Goal: Transaction & Acquisition: Book appointment/travel/reservation

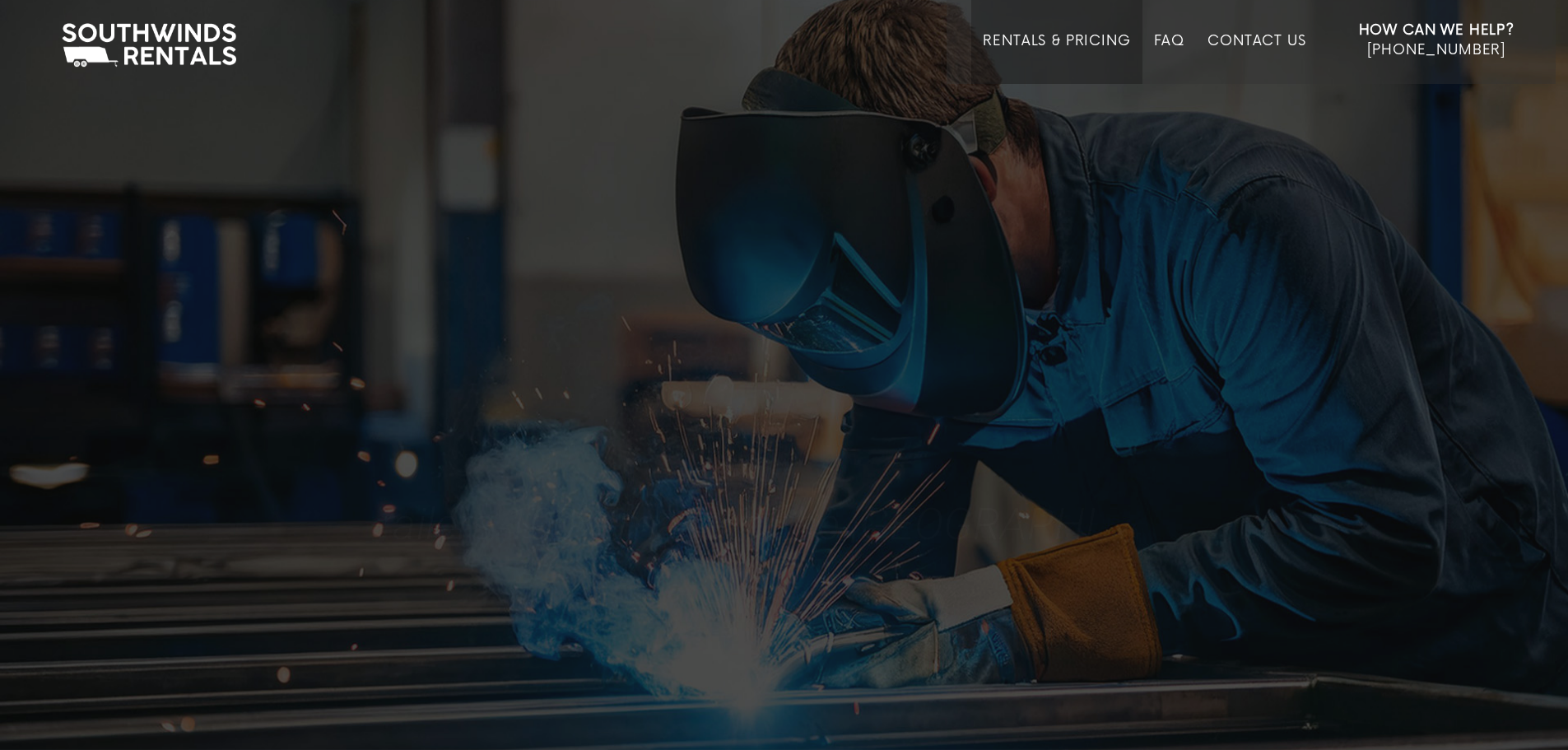
click at [1044, 41] on link "Rentals & Pricing" at bounding box center [1056, 59] width 148 height 51
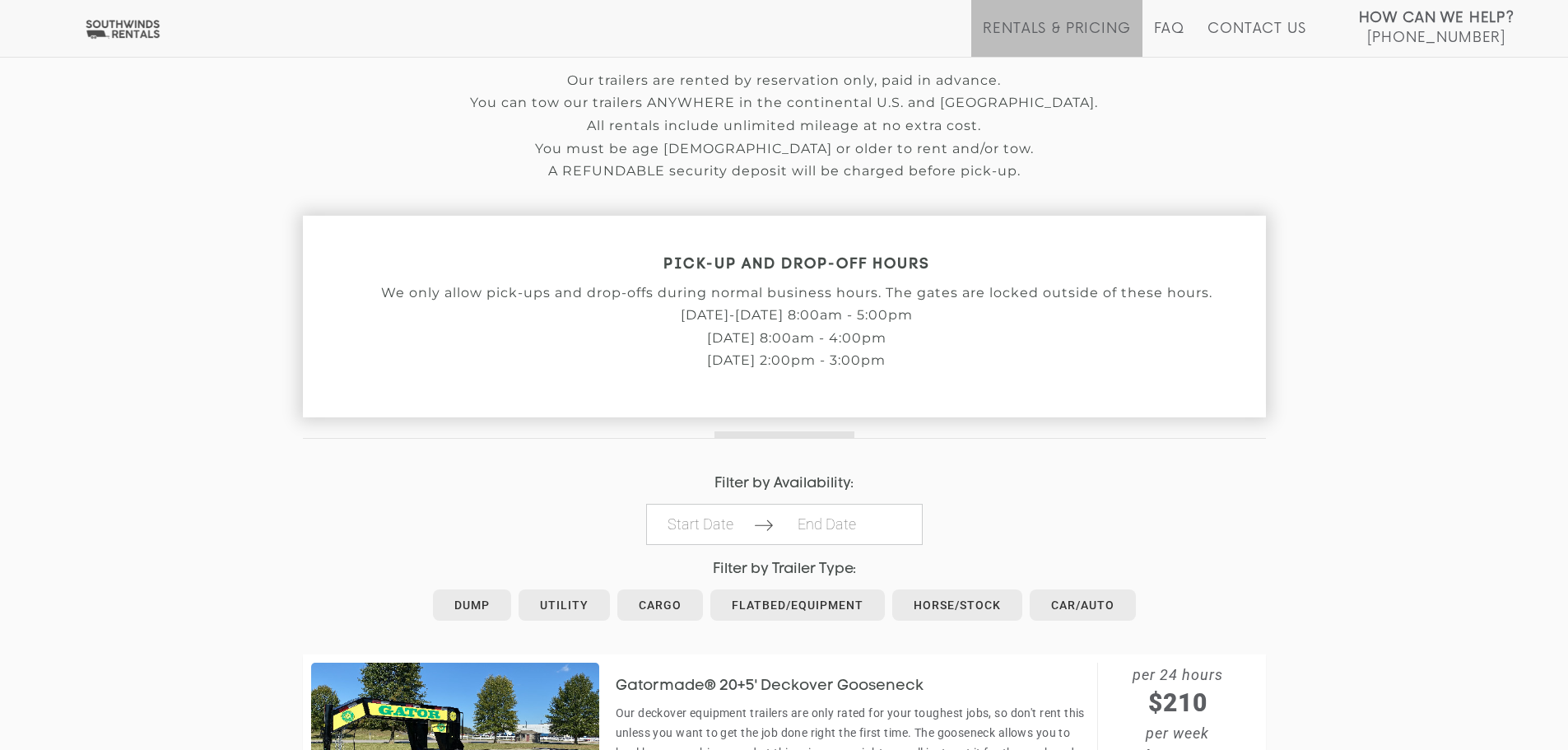
scroll to position [576, 0]
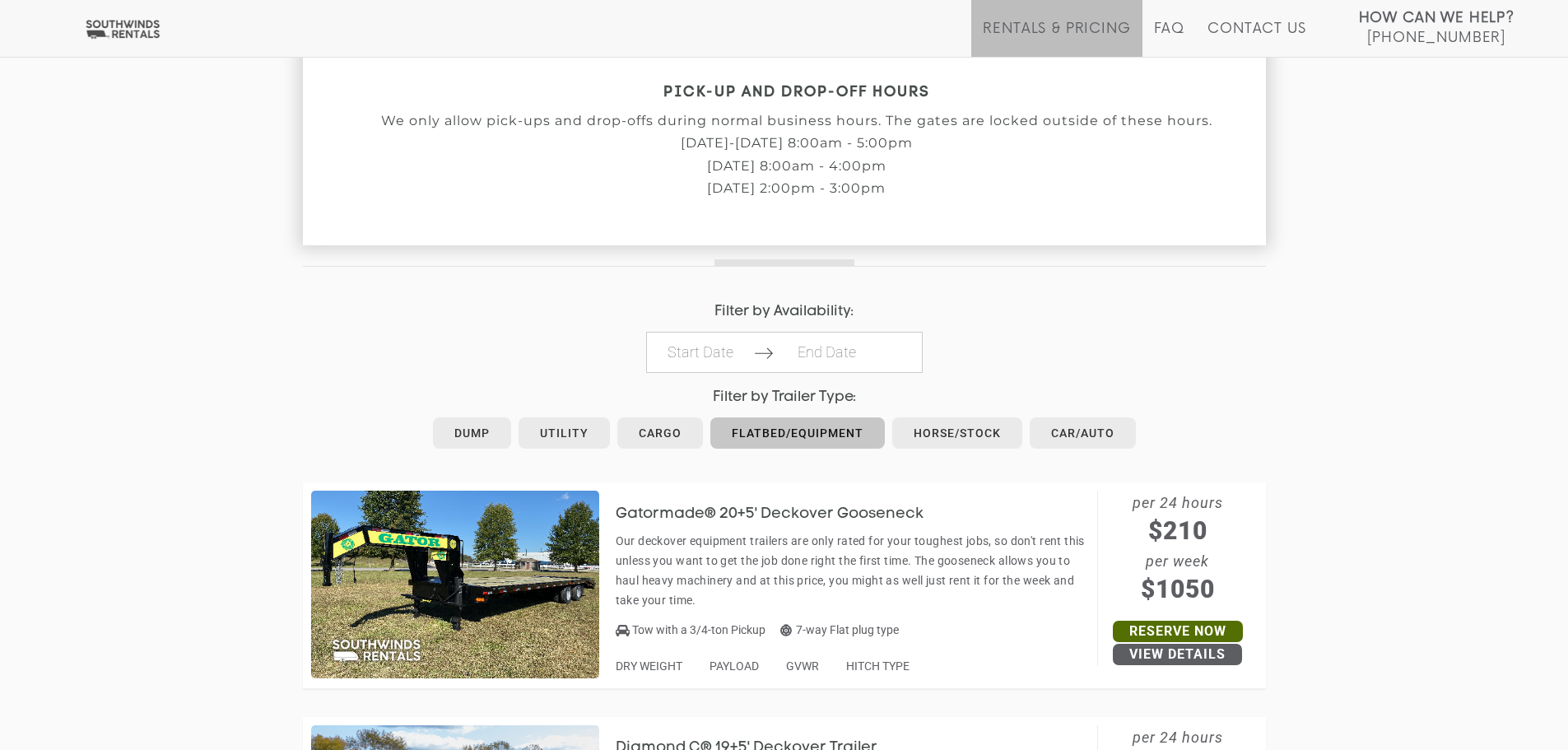
click at [762, 435] on link "Flatbed/Equipment" at bounding box center [798, 433] width 175 height 31
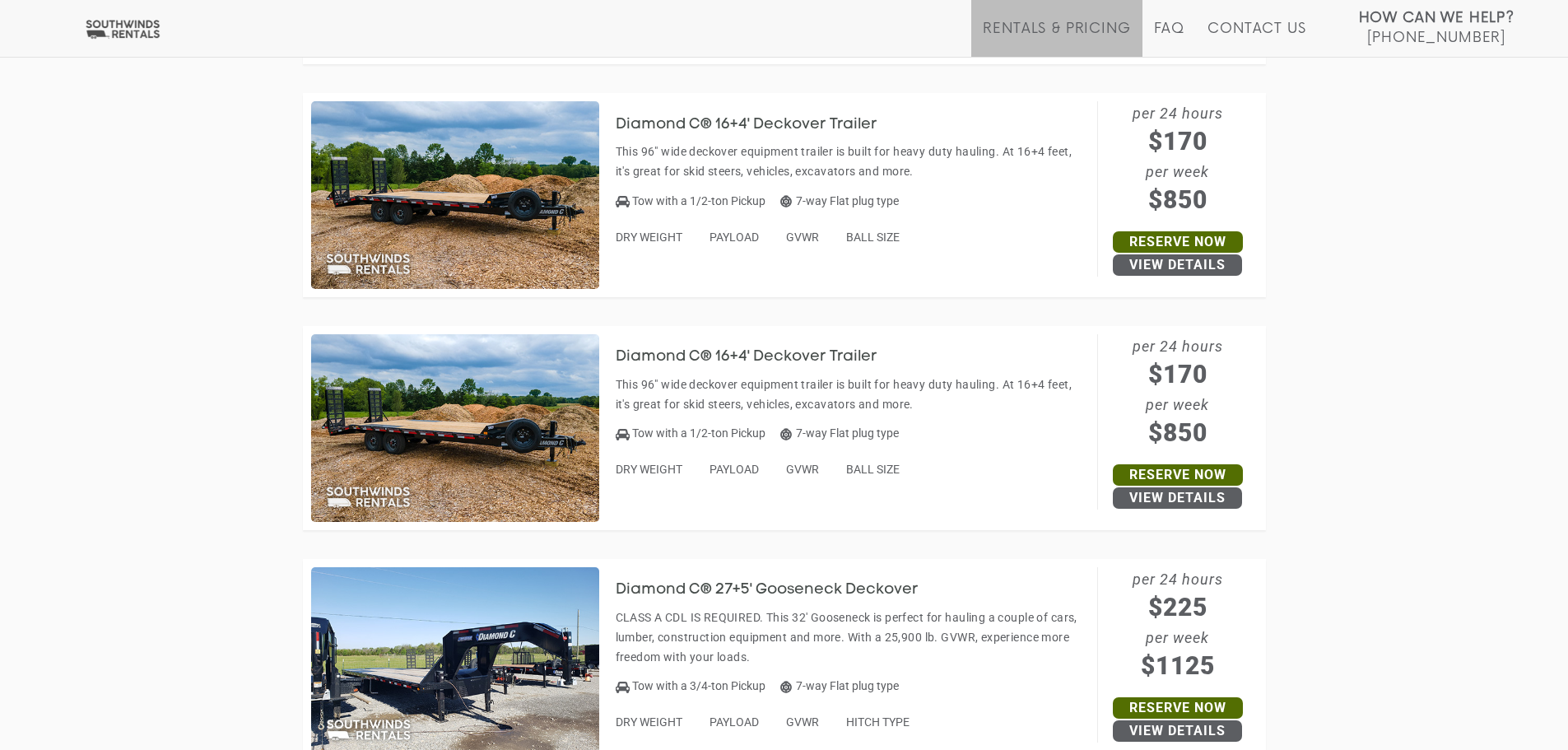
scroll to position [1234, 0]
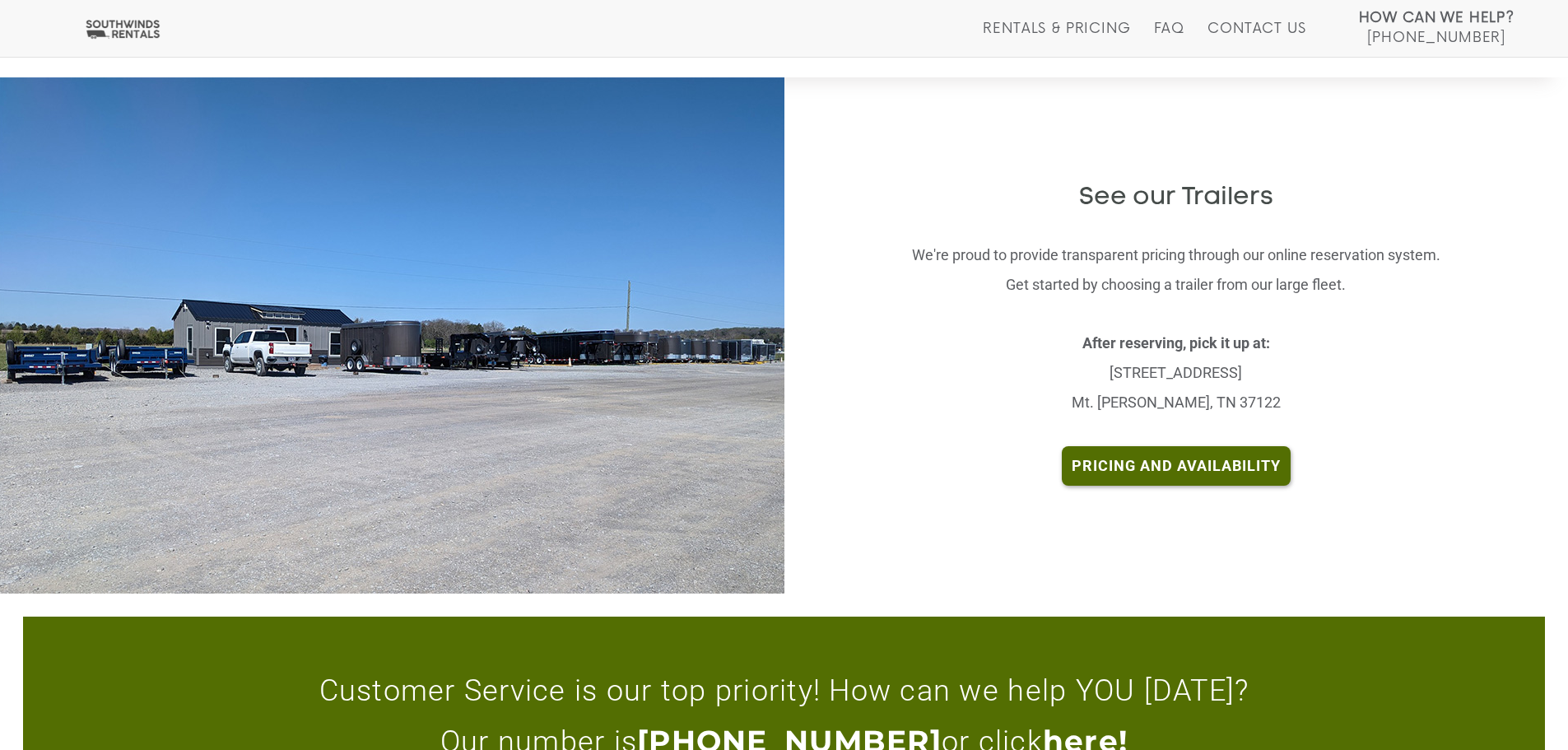
scroll to position [3439, 0]
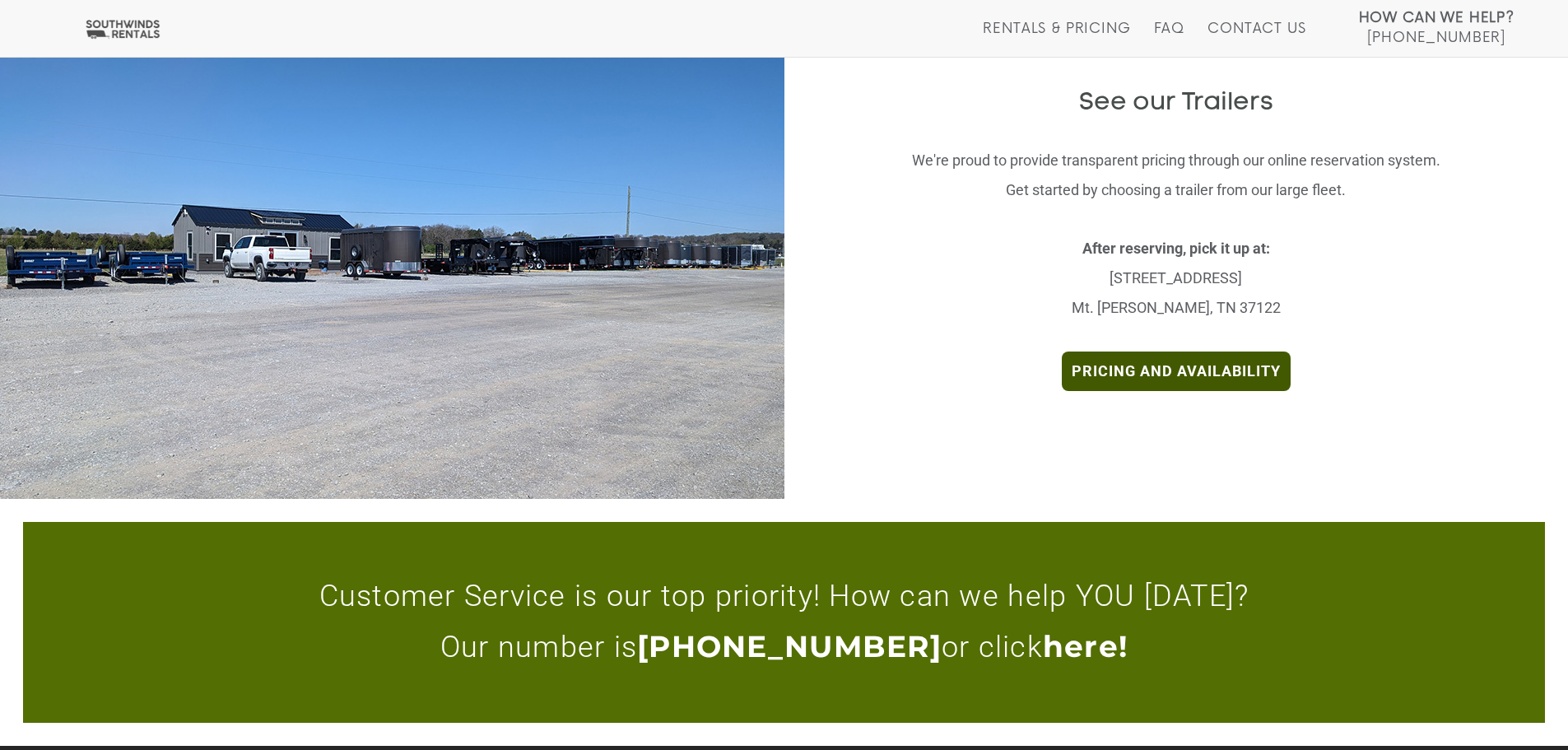
click at [1184, 351] on link "Pricing and Availability" at bounding box center [1176, 371] width 229 height 40
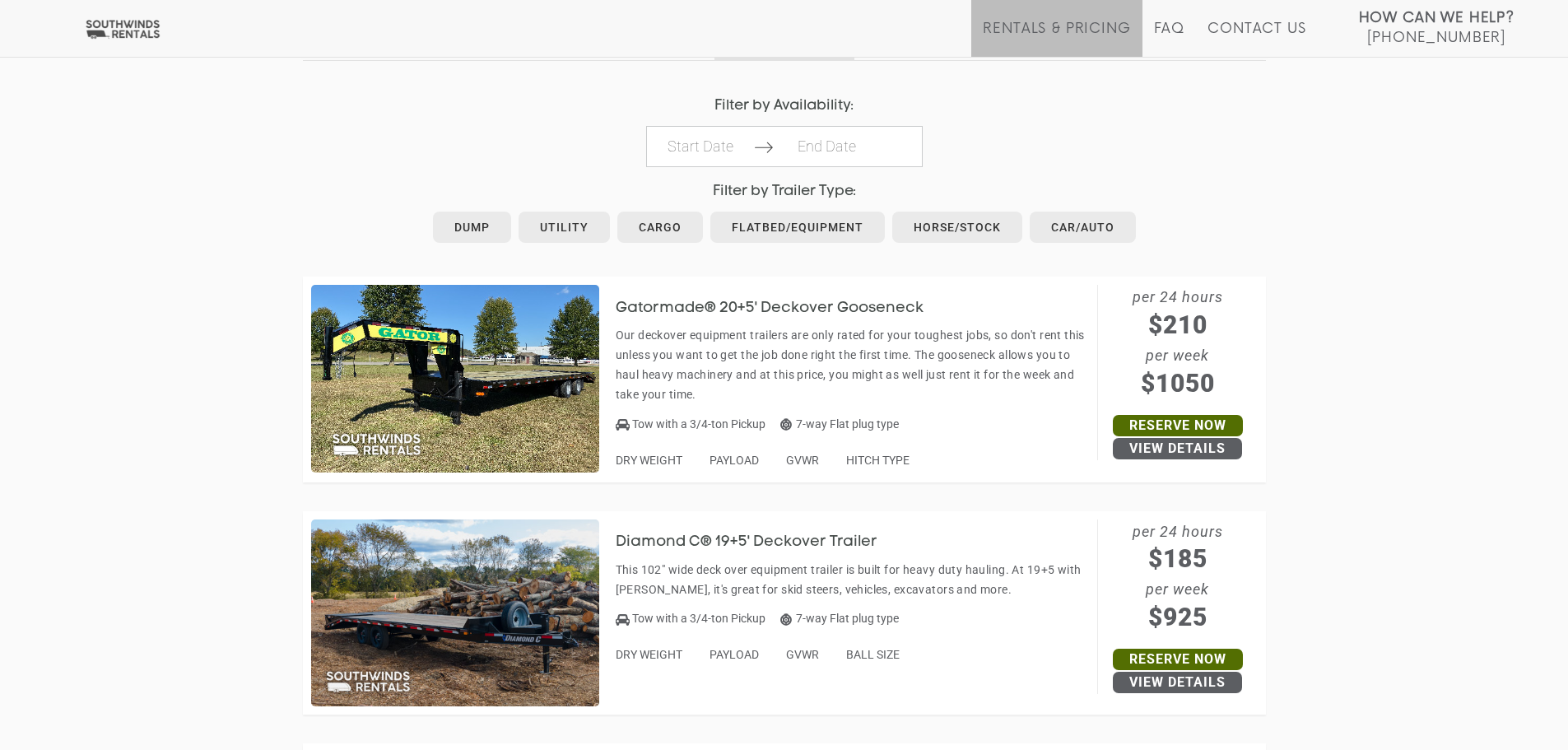
scroll to position [823, 0]
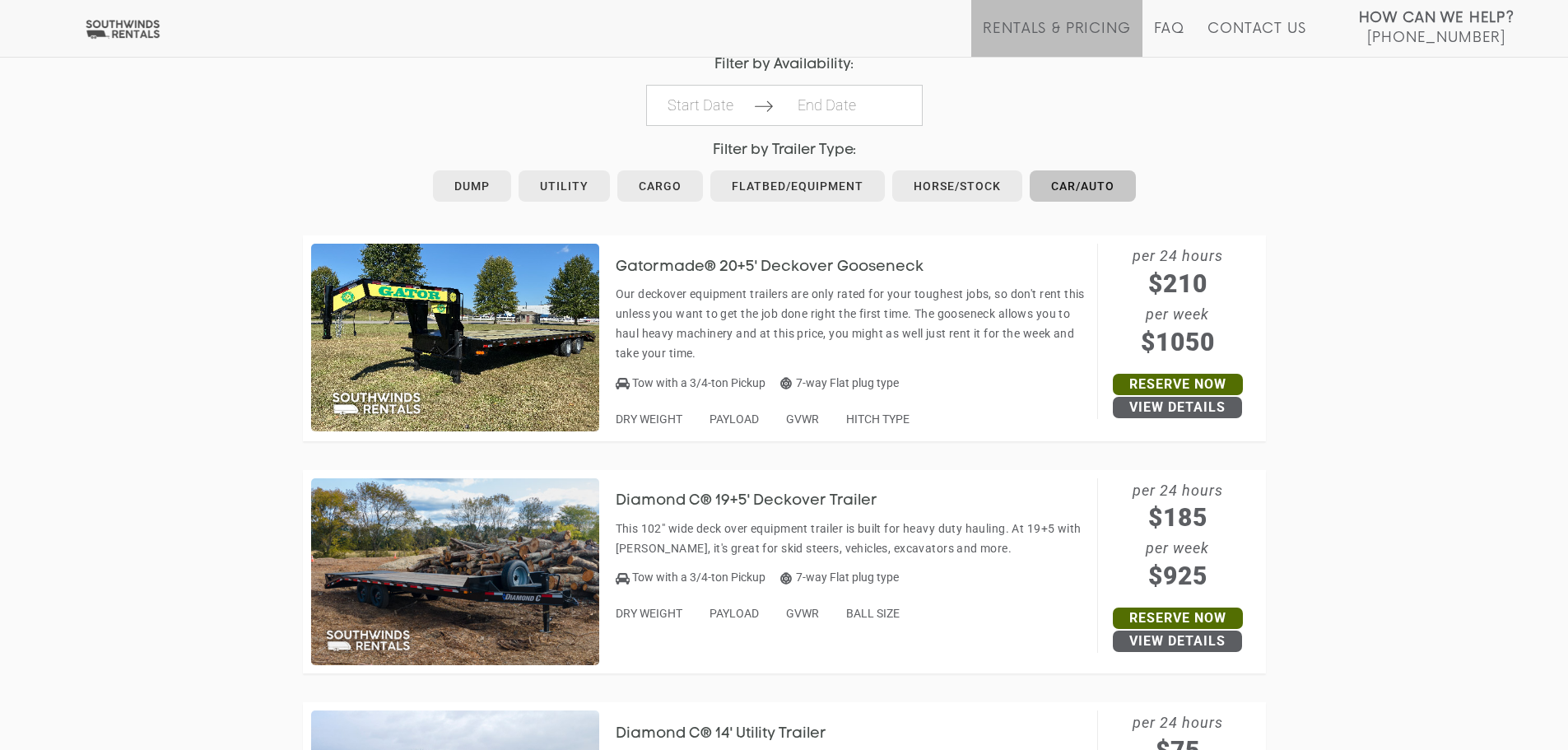
click at [1084, 185] on link "Car/Auto" at bounding box center [1082, 186] width 106 height 31
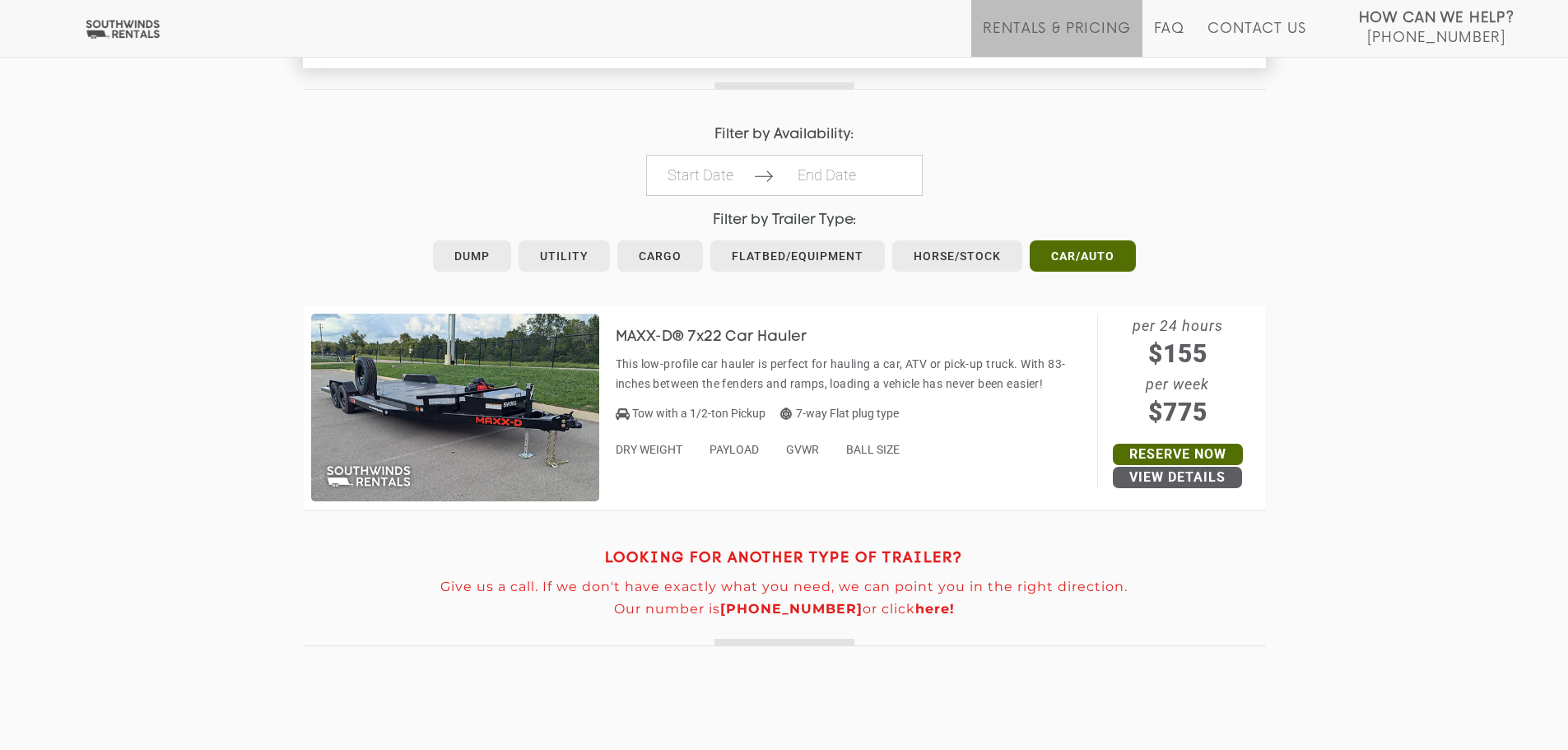
scroll to position [834, 0]
